Goal: Information Seeking & Learning: Learn about a topic

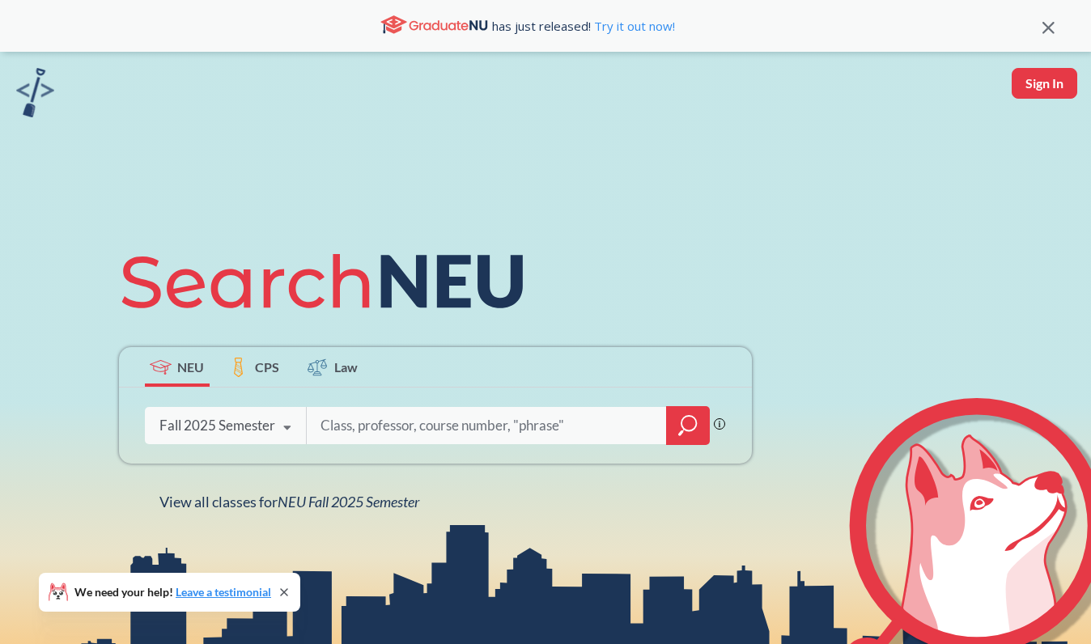
click at [500, 426] on input "search" at bounding box center [487, 426] width 337 height 34
type input "[PERSON_NAME]"
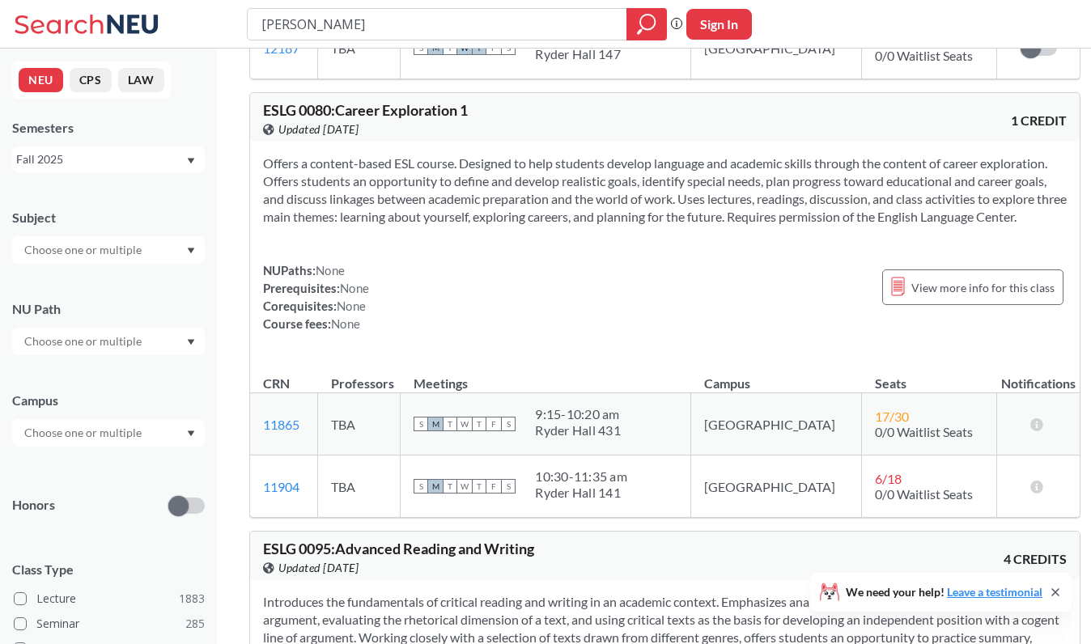
scroll to position [406, 0]
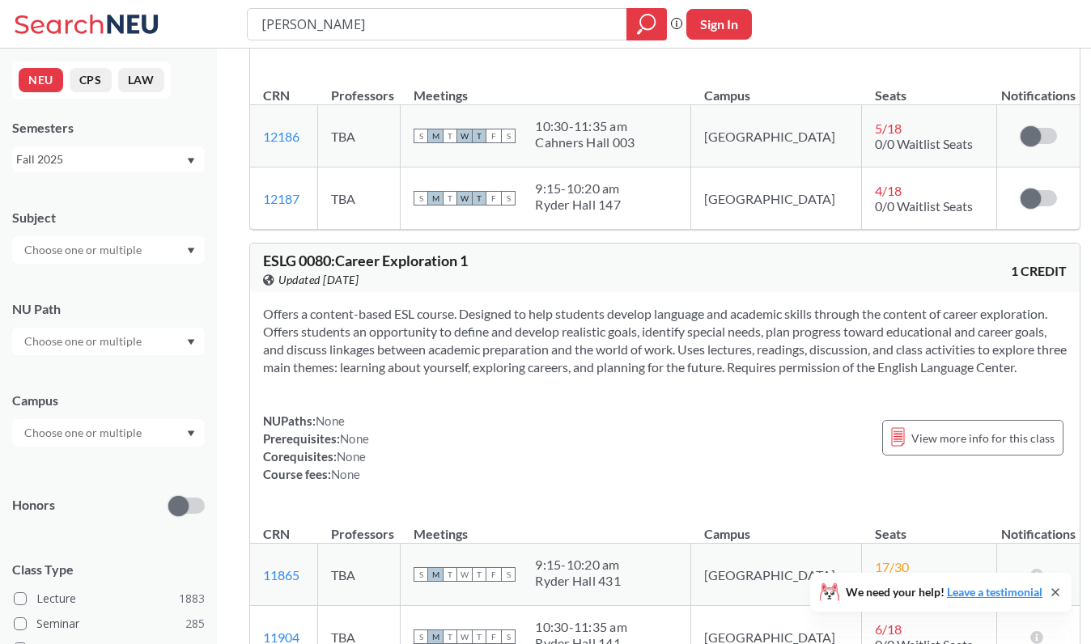
click at [421, 24] on input "[PERSON_NAME]" at bounding box center [437, 25] width 355 height 28
type input "MISM"
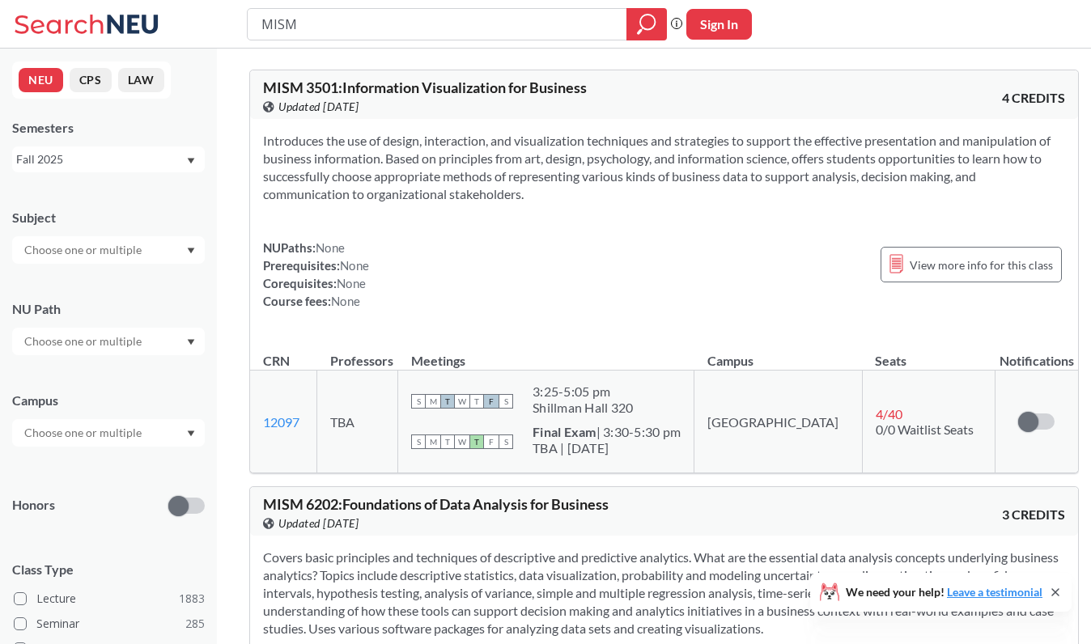
drag, startPoint x: 564, startPoint y: 389, endPoint x: 659, endPoint y: 453, distance: 114.9
click at [654, 452] on td "S M T W T F S 3:25 - 5:05 pm Shillman Hall 320 S M T W T F S Final Exam | 3:30-…" at bounding box center [546, 422] width 296 height 103
click at [659, 453] on div "TBA | [DATE]" at bounding box center [606, 448] width 148 height 16
click at [659, 421] on td "S M T W T F S 3:25 - 5:05 pm Shillman Hall 320 S M T W T F S Final Exam | 3:30-…" at bounding box center [546, 422] width 296 height 103
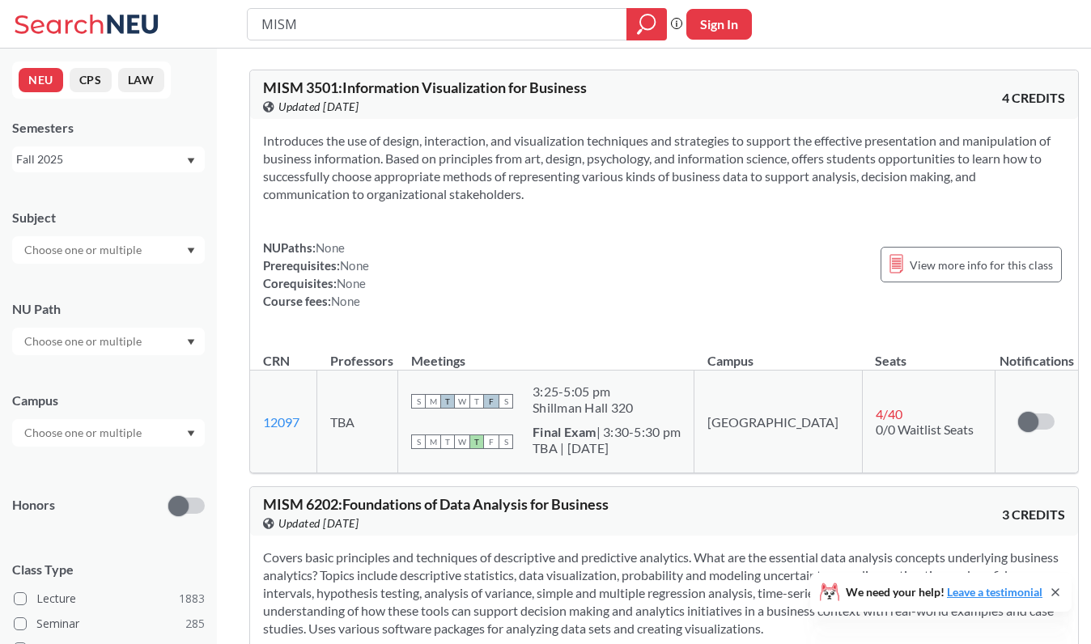
click at [659, 421] on td "S M T W T F S 3:25 - 5:05 pm Shillman Hall 320 S M T W T F S Final Exam | 3:30-…" at bounding box center [546, 422] width 296 height 103
click at [587, 391] on div "3:25 - 5:05 pm" at bounding box center [582, 391] width 100 height 16
